Goal: Check status: Check status

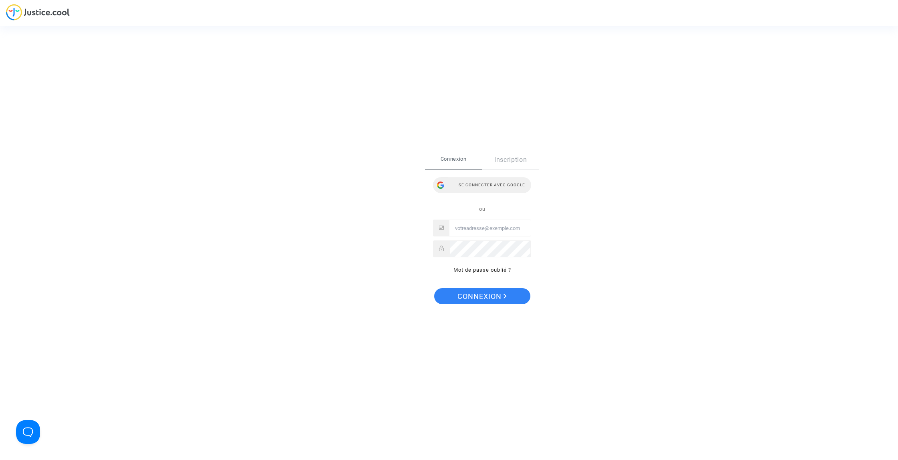
click at [501, 184] on div "Se connecter avec Google" at bounding box center [482, 185] width 98 height 16
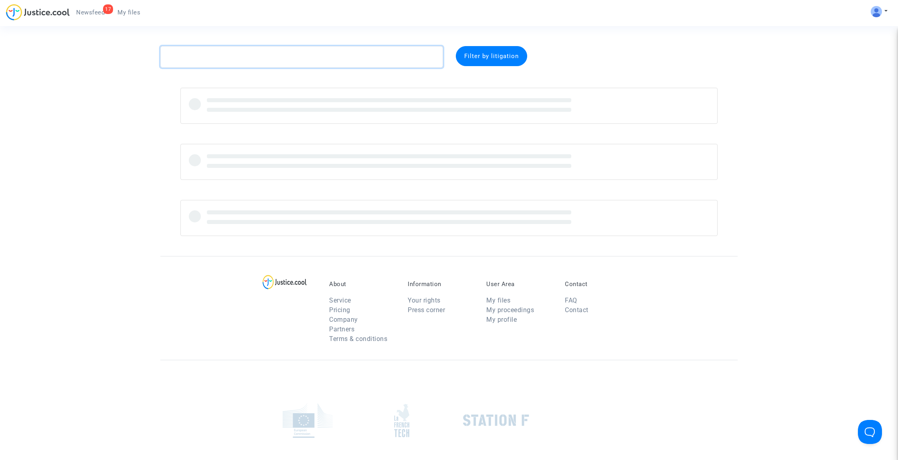
click at [321, 52] on textarea at bounding box center [301, 57] width 283 height 22
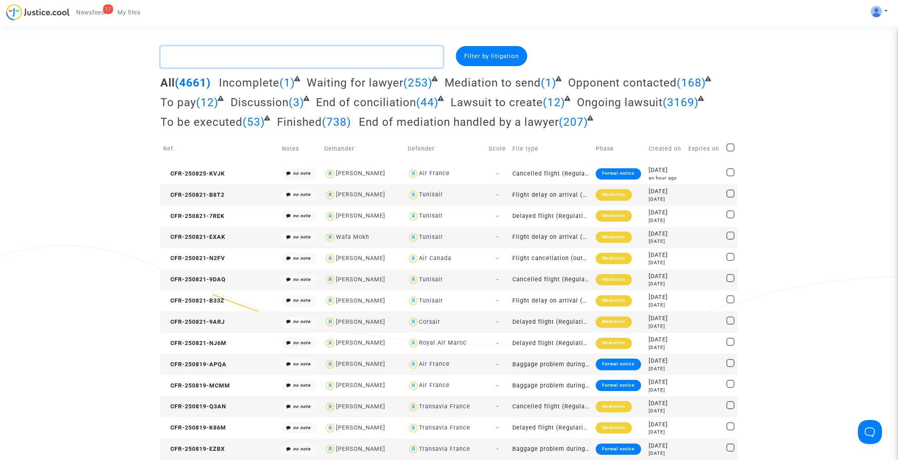
paste textarea "Kaabouri"
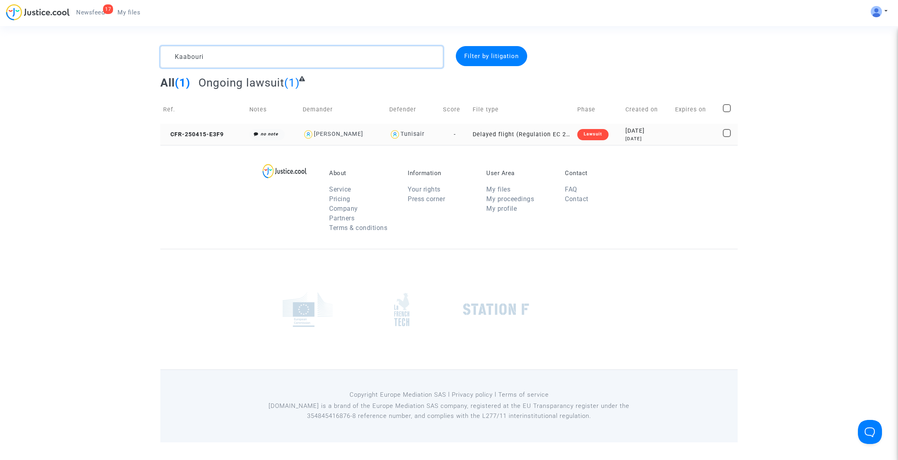
type textarea "Kaabouri"
click at [210, 138] on td "CFR-250415-E3F9" at bounding box center [203, 134] width 86 height 21
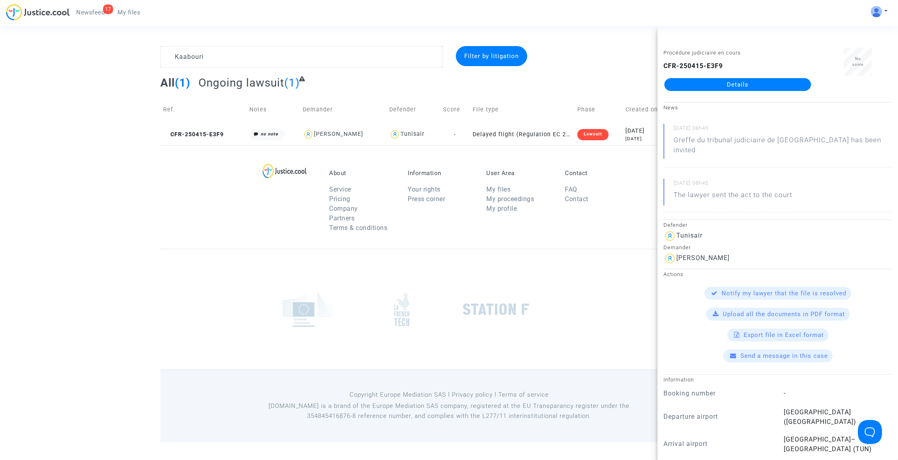
click at [722, 82] on link "Details" at bounding box center [737, 84] width 147 height 13
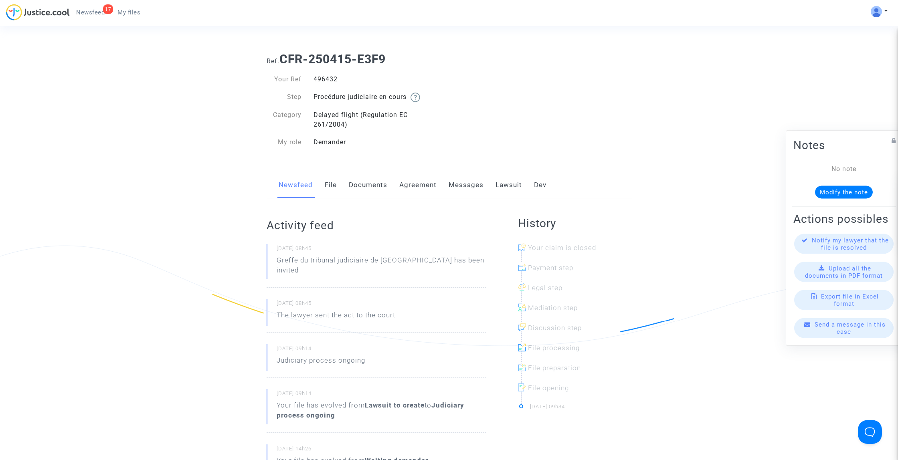
click at [504, 176] on link "Lawsuit" at bounding box center [509, 185] width 26 height 26
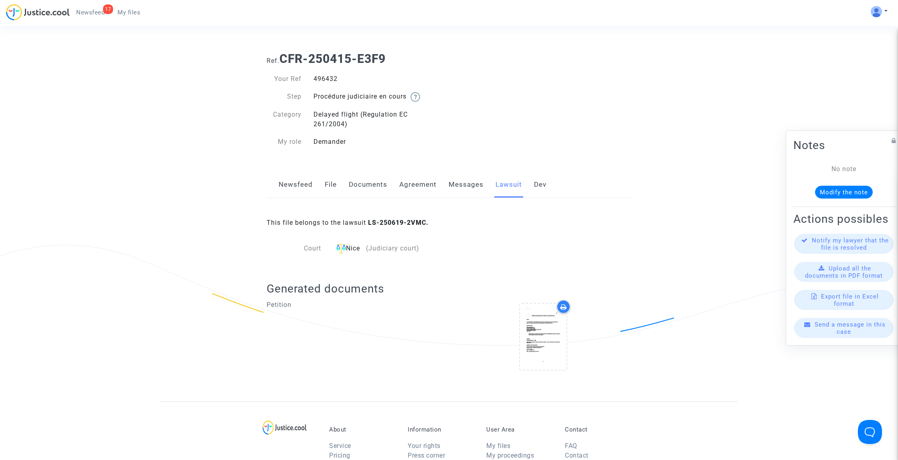
scroll to position [83, 0]
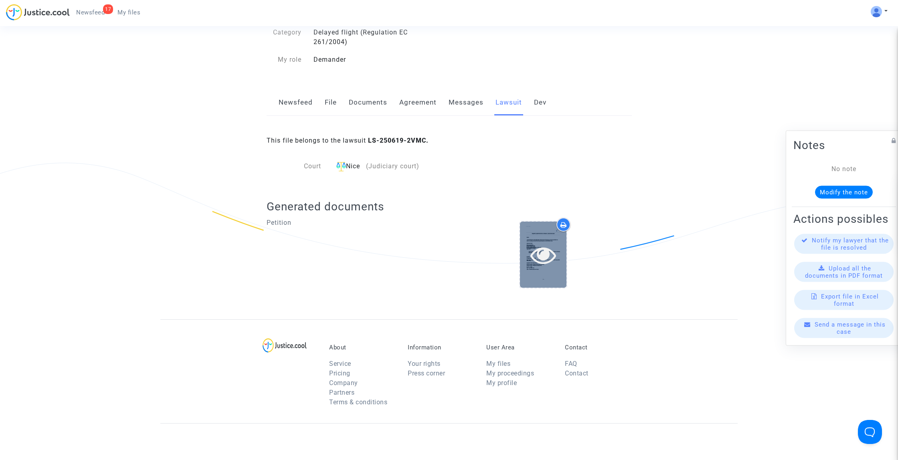
click at [549, 251] on icon at bounding box center [544, 255] width 26 height 26
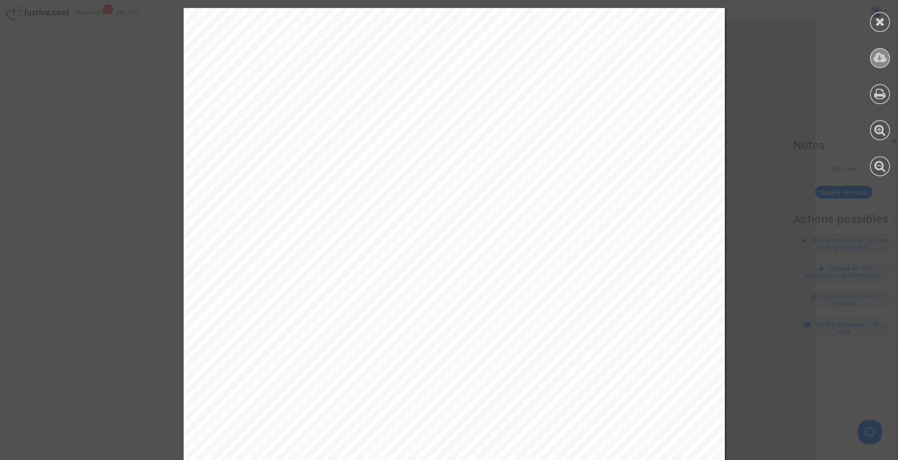
click at [881, 63] on icon at bounding box center [880, 58] width 13 height 12
